Goal: Information Seeking & Learning: Learn about a topic

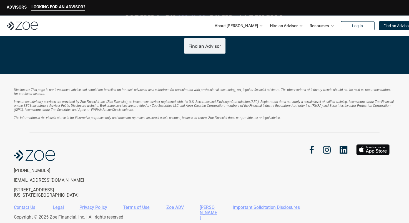
scroll to position [1210, 0]
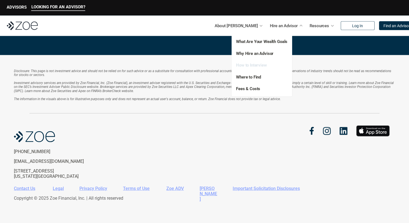
click at [251, 66] on link "How to Interview" at bounding box center [251, 65] width 31 height 5
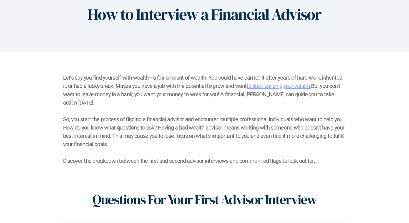
scroll to position [83, 0]
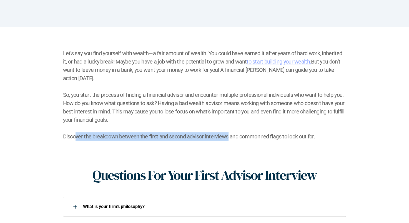
drag, startPoint x: 74, startPoint y: 129, endPoint x: 226, endPoint y: 129, distance: 152.0
click at [226, 129] on h2 "Let’s say you find yourself with wealth—a fair amount of wealth. You could have…" at bounding box center [204, 95] width 283 height 92
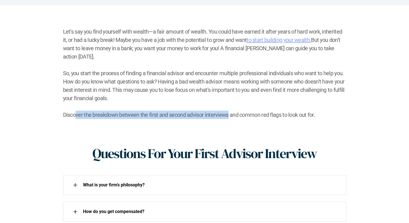
scroll to position [195, 0]
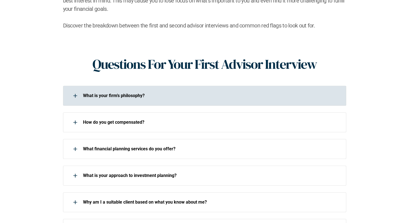
click at [75, 94] on use at bounding box center [75, 96] width 1 height 4
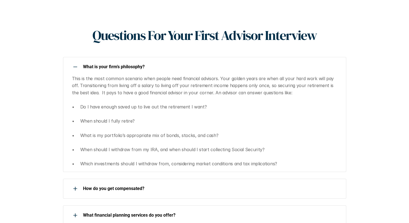
scroll to position [250, 0]
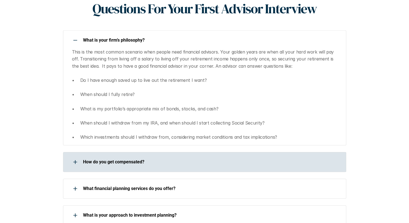
click at [73, 162] on icon at bounding box center [75, 162] width 4 height 1
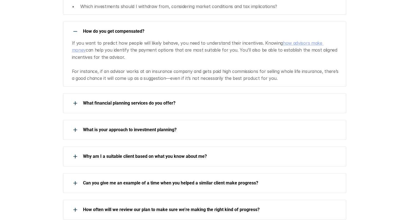
scroll to position [389, 0]
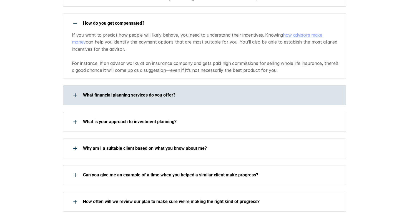
click at [75, 93] on icon at bounding box center [75, 95] width 1 height 4
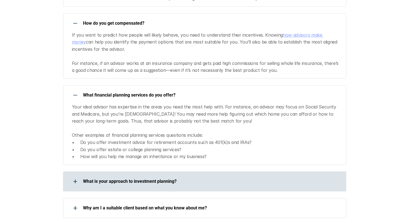
scroll to position [417, 0]
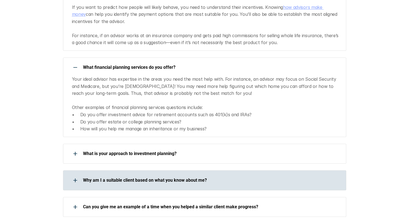
click at [76, 175] on div at bounding box center [75, 180] width 11 height 11
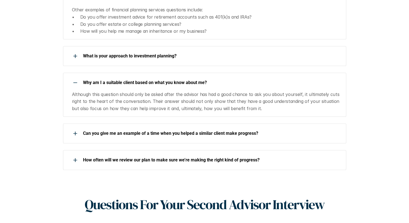
scroll to position [528, 0]
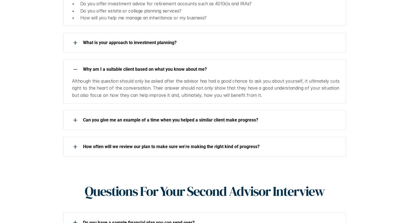
click at [32, 88] on div "Let’s say you find yourself with wealth—a fair amount of wealth. You could have…" at bounding box center [204, 63] width 409 height 963
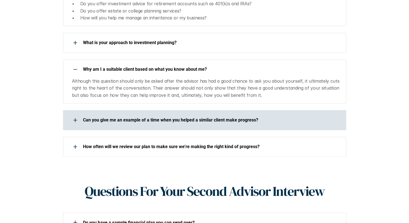
click at [76, 120] on icon at bounding box center [75, 120] width 4 height 1
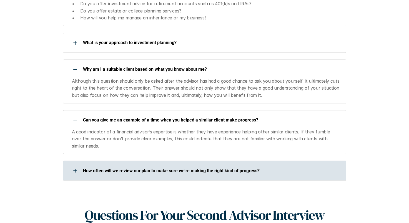
click at [75, 171] on use at bounding box center [75, 171] width 4 height 1
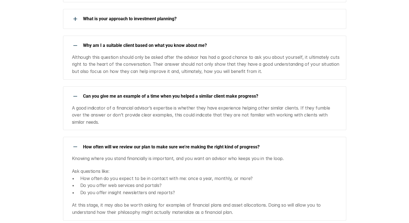
scroll to position [611, 0]
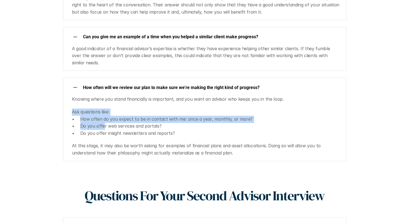
drag, startPoint x: 104, startPoint y: 118, endPoint x: -1, endPoint y: 106, distance: 106.0
click at [0, 106] on html "LOOKING FOR AN ADVISOR? ADVISORS About Zoe Hire an Advisor Resources Log In Fin…" at bounding box center [204, 99] width 409 height 1420
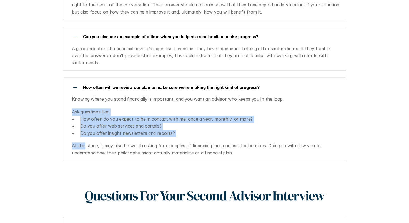
click at [0, 106] on html "LOOKING FOR AN ADVISOR? ADVISORS About Zoe Hire an Advisor Resources Log In Fin…" at bounding box center [204, 99] width 409 height 1420
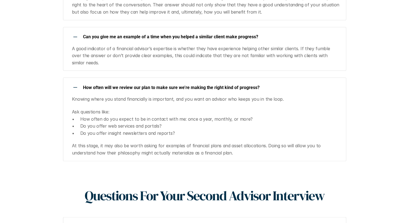
drag, startPoint x: -1, startPoint y: 106, endPoint x: 32, endPoint y: 95, distance: 35.2
click at [32, 94] on div "Let’s say you find yourself with wealth—a fair amount of wealth. You could have…" at bounding box center [204, 24] width 409 height 1051
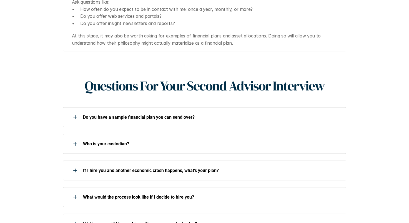
scroll to position [723, 0]
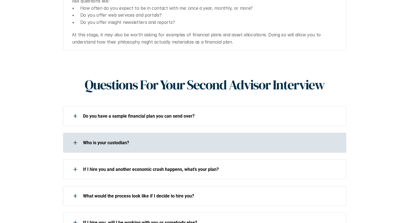
click at [75, 141] on icon at bounding box center [75, 143] width 1 height 4
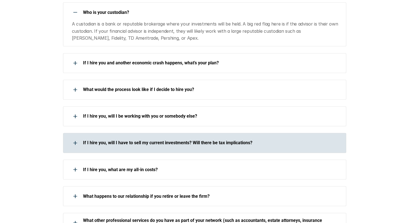
scroll to position [889, 0]
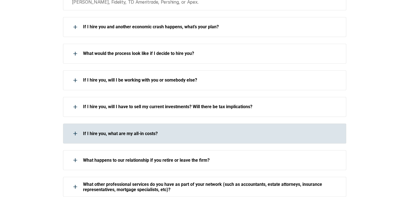
click at [74, 128] on div at bounding box center [75, 133] width 11 height 11
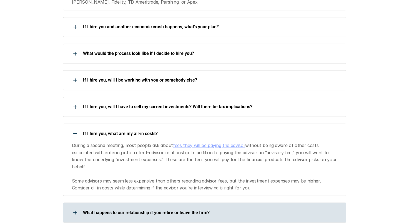
click at [73, 213] on use at bounding box center [75, 213] width 4 height 1
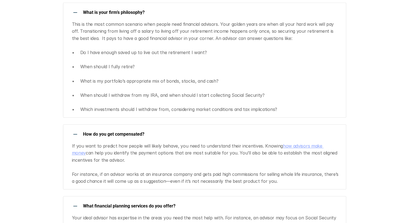
scroll to position [250, 0]
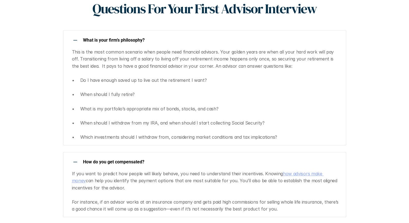
scroll to position [1210, 0]
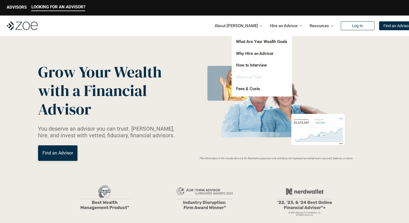
click at [249, 77] on link "Where to Find" at bounding box center [248, 77] width 25 height 5
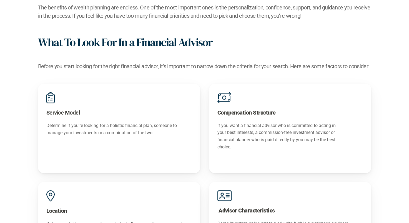
scroll to position [361, 0]
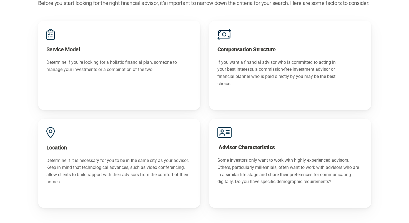
click at [220, 49] on strong "Compensation Structure" at bounding box center [247, 49] width 58 height 7
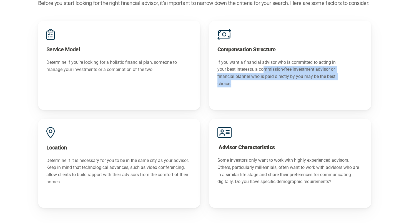
drag, startPoint x: 264, startPoint y: 72, endPoint x: 350, endPoint y: 82, distance: 86.5
click at [350, 82] on div "Compensation Structure If you want a financial advisor who is committed to acti…" at bounding box center [290, 65] width 162 height 89
click at [252, 86] on p "If you want a financial advisor who is committed to acting in your best interes…" at bounding box center [280, 73] width 124 height 28
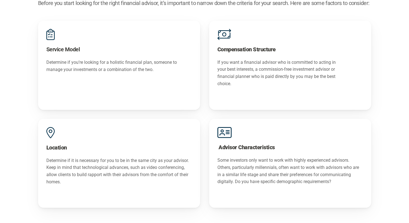
click at [266, 132] on div "Advisor Characteristics Some investors only want to work with highly experience…" at bounding box center [290, 163] width 162 height 89
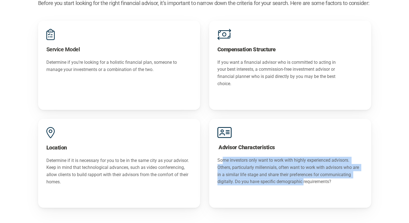
drag, startPoint x: 225, startPoint y: 163, endPoint x: 304, endPoint y: 188, distance: 83.2
click at [304, 188] on div "Advisor Characteristics Some investors only want to work with highly experience…" at bounding box center [290, 163] width 162 height 89
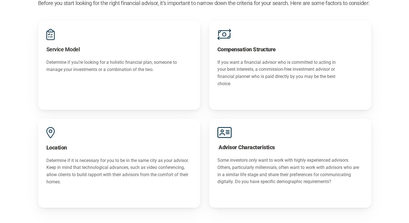
click at [310, 113] on div "Service Model Determine if you’re looking for a holistic financial plan, someon…" at bounding box center [204, 115] width 333 height 188
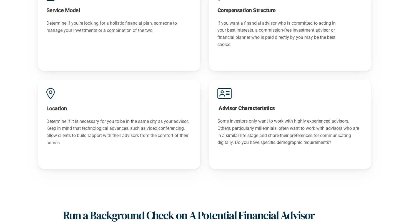
scroll to position [472, 0]
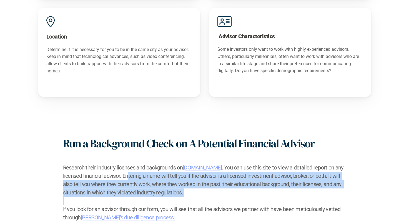
drag, startPoint x: 128, startPoint y: 176, endPoint x: 296, endPoint y: 201, distance: 169.7
click at [296, 201] on div "Research their industry licenses and backgrounds on [DOMAIN_NAME] . You can use…" at bounding box center [204, 193] width 283 height 58
drag, startPoint x: 296, startPoint y: 201, endPoint x: 228, endPoint y: 188, distance: 68.5
click at [228, 188] on h2 "Research their industry licenses and backgrounds on [DOMAIN_NAME] . You can use…" at bounding box center [204, 180] width 283 height 33
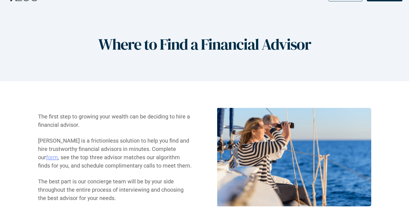
scroll to position [0, 0]
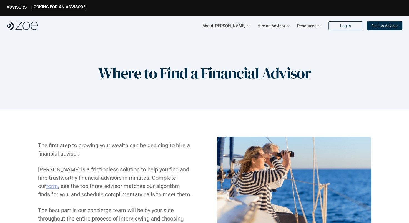
click at [385, 26] on p "Find an Advisor" at bounding box center [385, 26] width 27 height 5
